Goal: Task Accomplishment & Management: Manage account settings

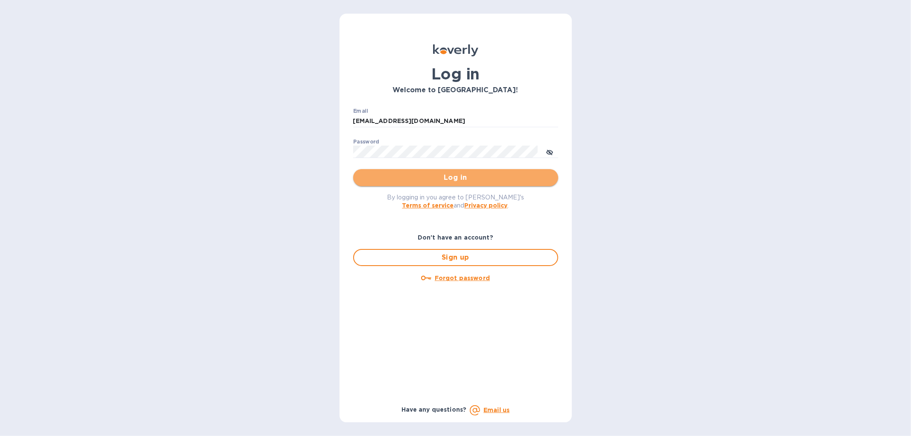
click at [422, 169] on button "Log in" at bounding box center [455, 177] width 205 height 17
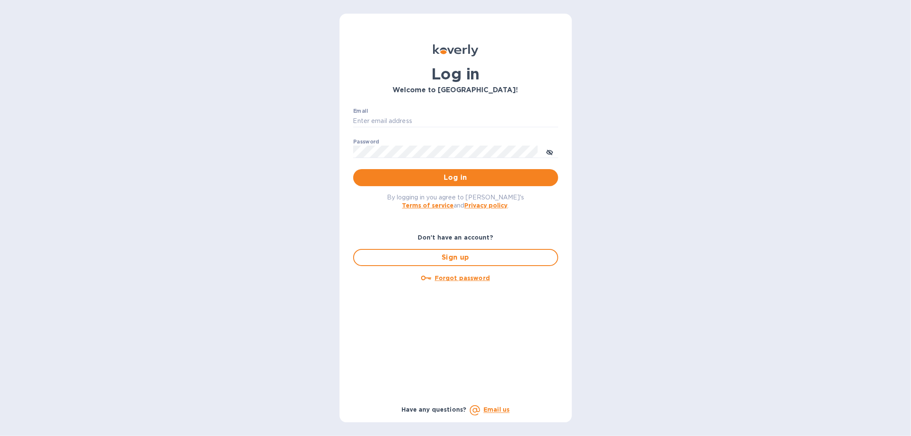
type input "[EMAIL_ADDRESS][DOMAIN_NAME]"
click at [429, 177] on span "Log in" at bounding box center [455, 178] width 191 height 10
type input "[EMAIL_ADDRESS][DOMAIN_NAME]"
click at [426, 177] on span "Log in" at bounding box center [455, 178] width 191 height 10
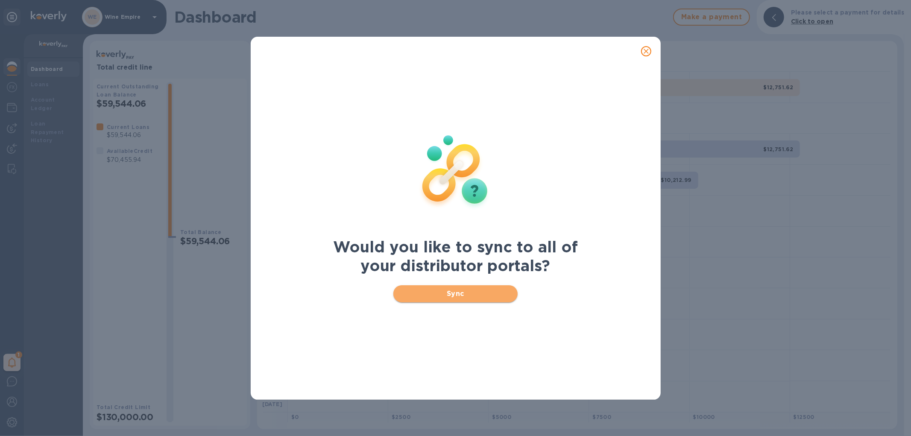
click at [476, 300] on button "Sync" at bounding box center [455, 293] width 124 height 17
